Goal: Check status: Check status

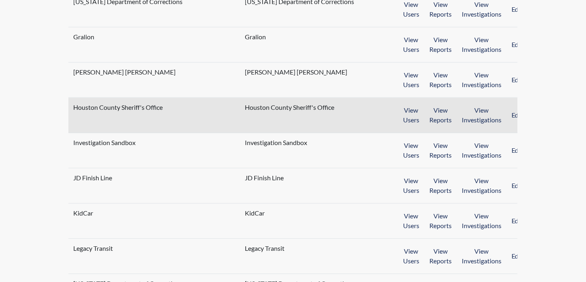
scroll to position [648, 0]
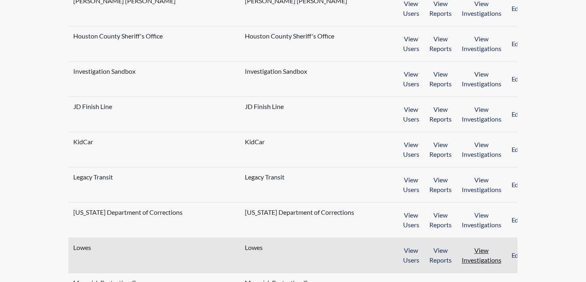
click at [470, 245] on button "View Investigations" at bounding box center [482, 255] width 50 height 25
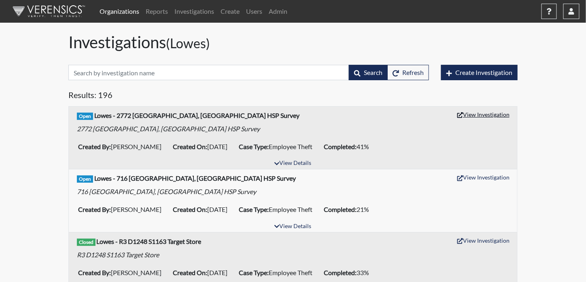
click at [486, 115] on button "View Investigation" at bounding box center [484, 114] width 60 height 13
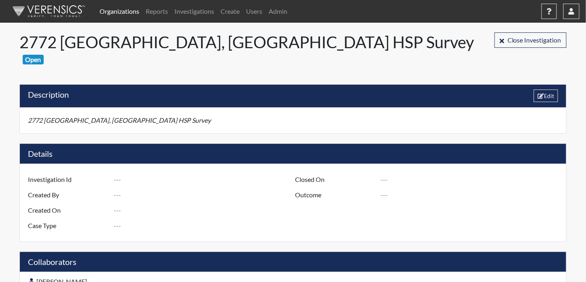
type input "R3 D1275 S2772 [GEOGRAPHIC_DATA], [GEOGRAPHIC_DATA] - HSP Survey"
type input "[PERSON_NAME]"
type input "[DATE]"
type input "Employee Theft"
type input "[GEOGRAPHIC_DATA]"
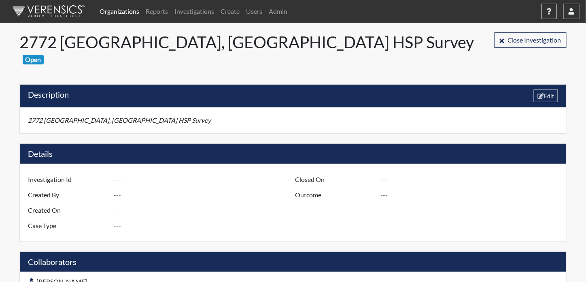
type input "[US_STATE]"
type input "2772 [PERSON_NAME] GA"
type input "1275"
type input "3"
type input "South"
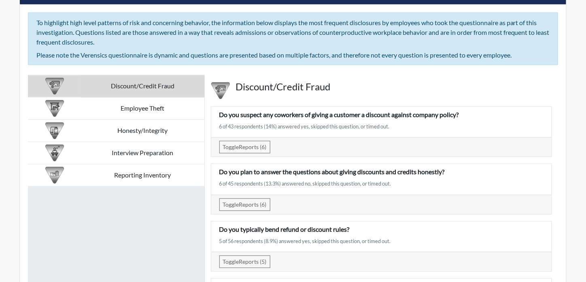
scroll to position [1458, 0]
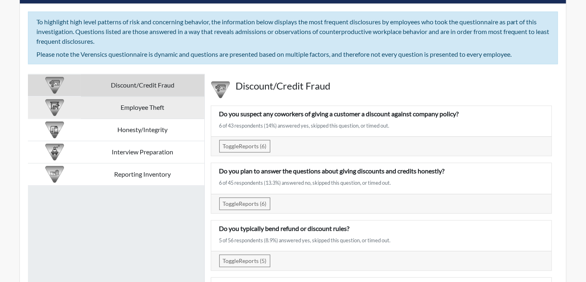
click at [156, 97] on td "Employee Theft" at bounding box center [142, 108] width 123 height 22
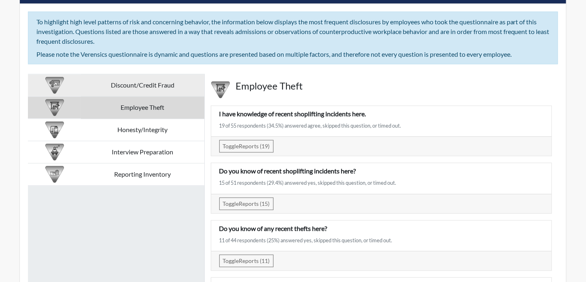
click at [132, 75] on td "Discount/Credit Fraud" at bounding box center [142, 86] width 123 height 22
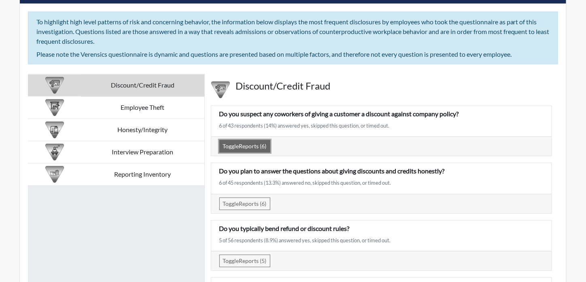
click at [246, 140] on button "Toggle Reports (6)" at bounding box center [244, 146] width 51 height 13
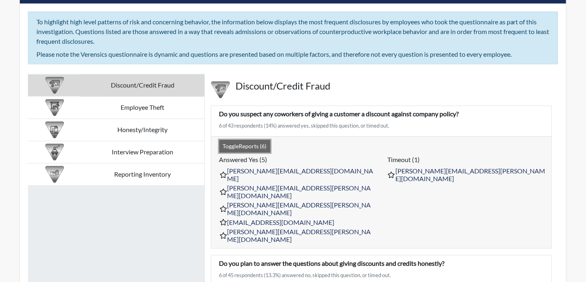
click at [248, 140] on button "Toggle Reports (6)" at bounding box center [244, 146] width 51 height 13
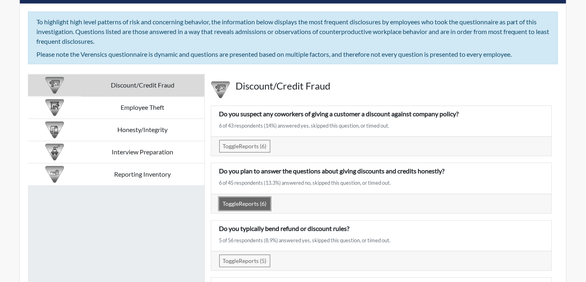
click at [257, 198] on button "Toggle Reports (6)" at bounding box center [244, 204] width 51 height 13
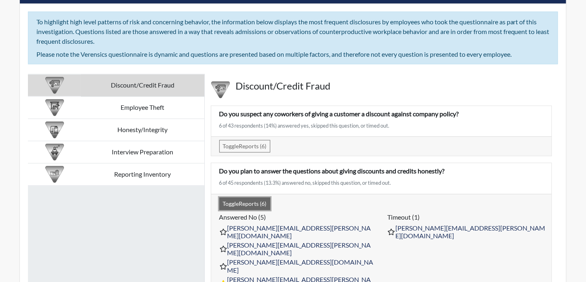
click at [257, 198] on button "Toggle Reports (6)" at bounding box center [244, 204] width 51 height 13
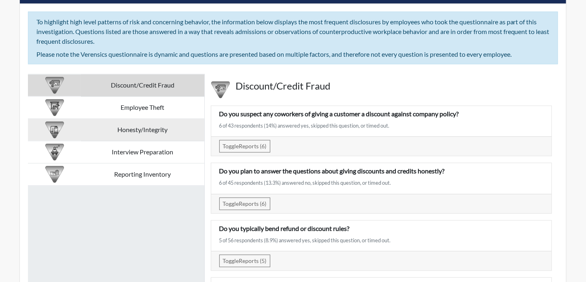
click at [158, 119] on td "Honesty/Integrity" at bounding box center [142, 130] width 123 height 22
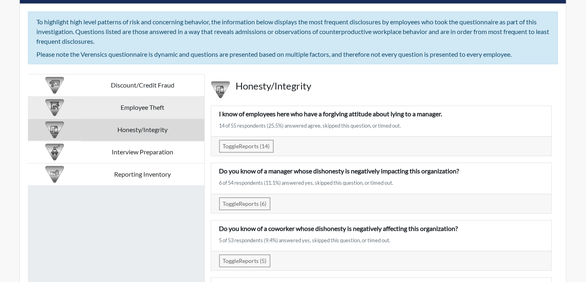
click at [158, 97] on td "Employee Theft" at bounding box center [142, 108] width 123 height 22
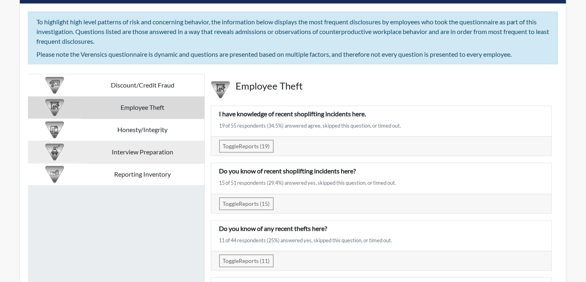
click at [148, 141] on td "Interview Preparation" at bounding box center [142, 152] width 123 height 22
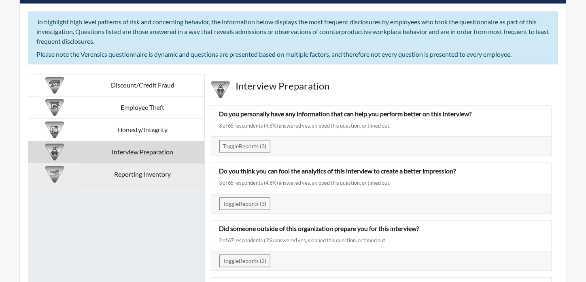
click at [151, 164] on td "Reporting Inventory" at bounding box center [142, 175] width 123 height 22
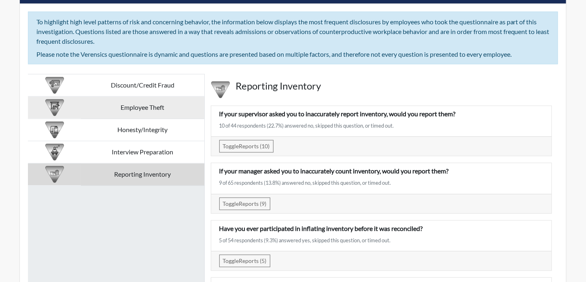
click at [130, 97] on td "Employee Theft" at bounding box center [142, 108] width 123 height 22
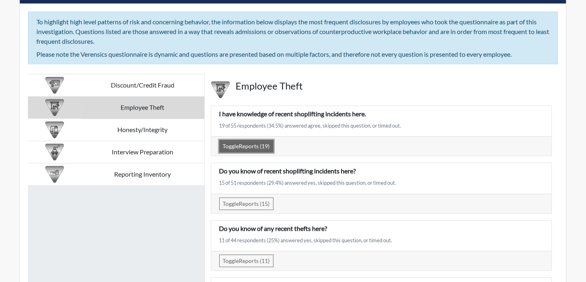
click at [248, 140] on button "Toggle Reports (19)" at bounding box center [246, 146] width 54 height 13
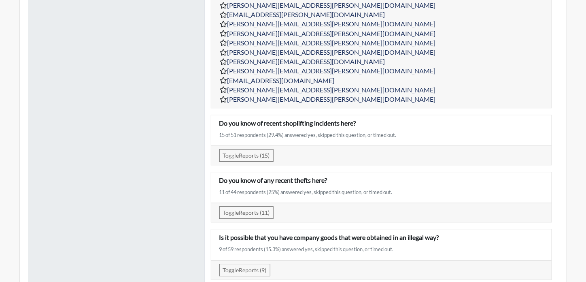
scroll to position [1701, 0]
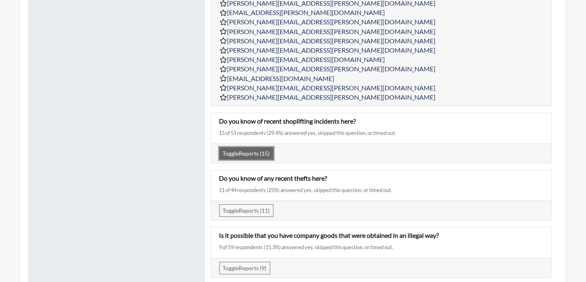
click at [258, 147] on button "Toggle Reports (15)" at bounding box center [246, 153] width 54 height 13
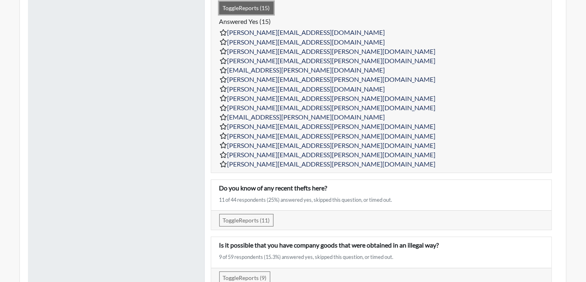
scroll to position [1863, 0]
